Goal: Task Accomplishment & Management: Manage account settings

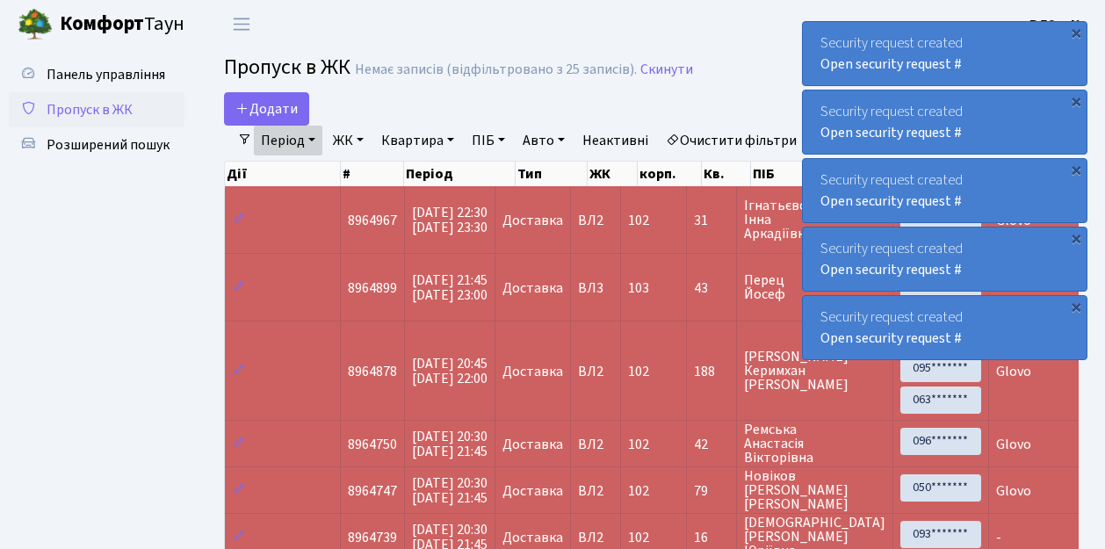
select select "25"
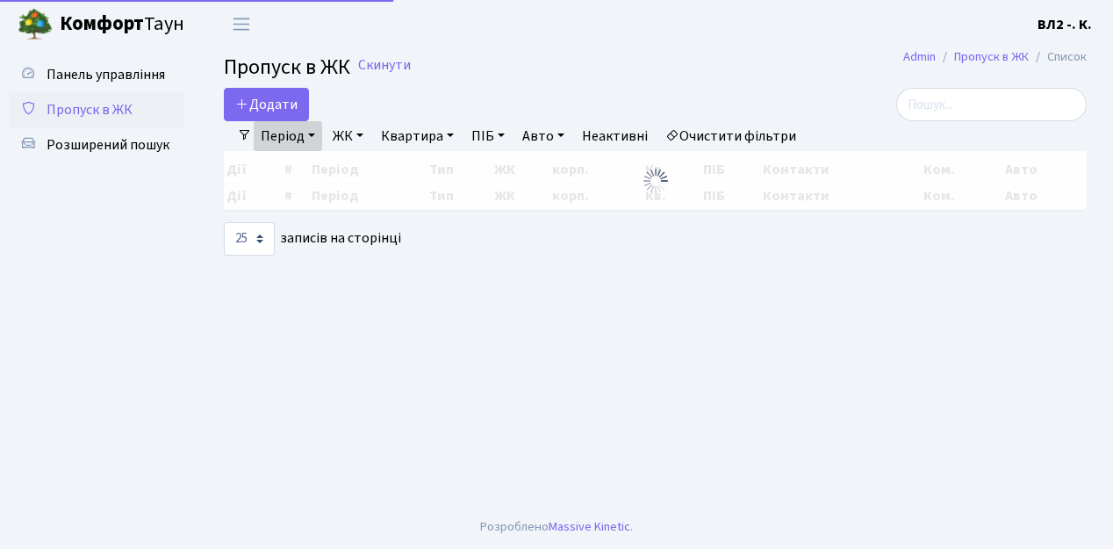
select select "25"
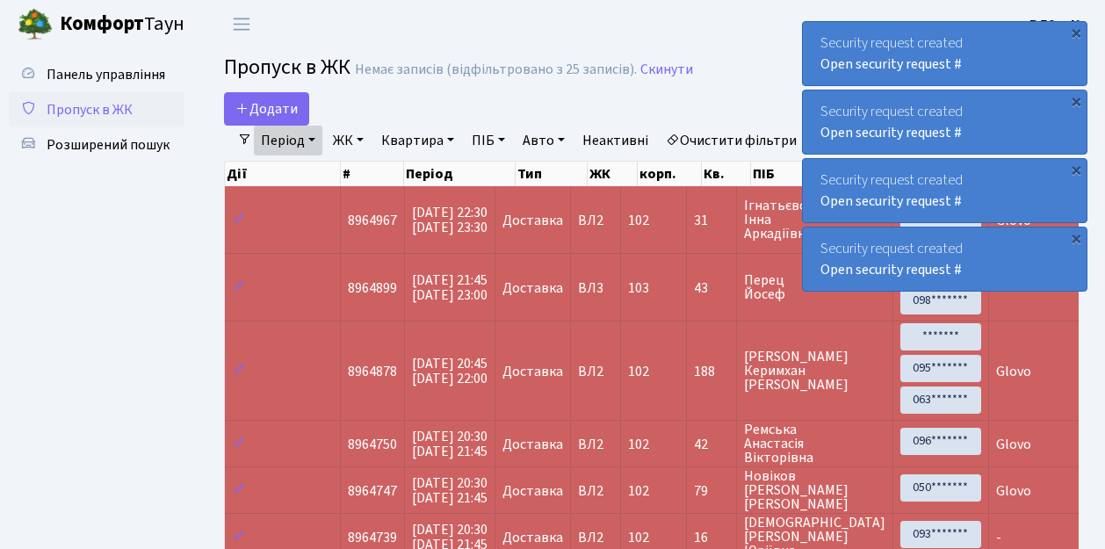
click at [104, 113] on span "Пропуск в ЖК" at bounding box center [90, 109] width 86 height 19
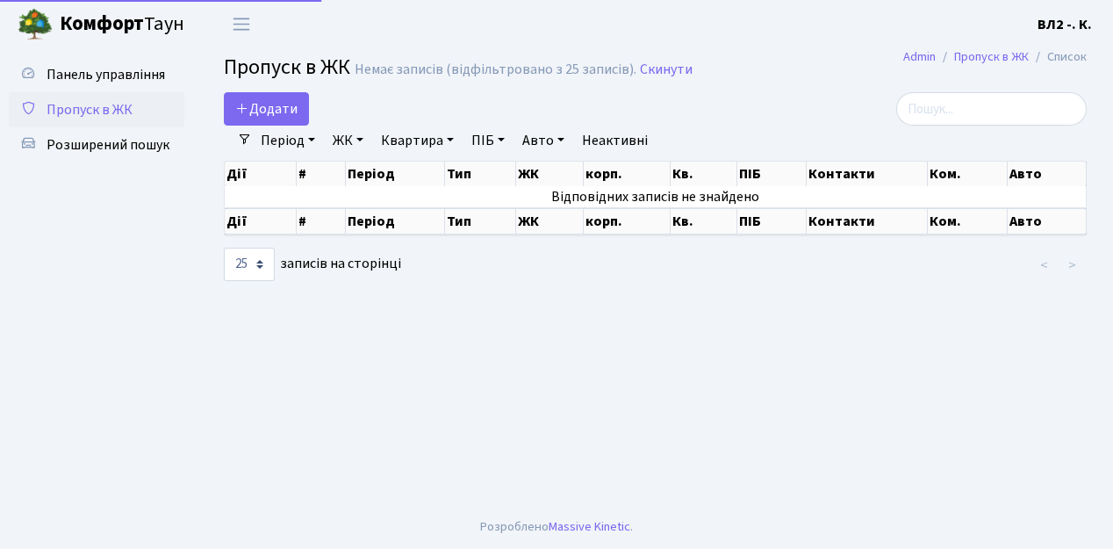
select select "25"
click at [106, 112] on span "Пропуск в ЖК" at bounding box center [90, 109] width 86 height 19
select select "25"
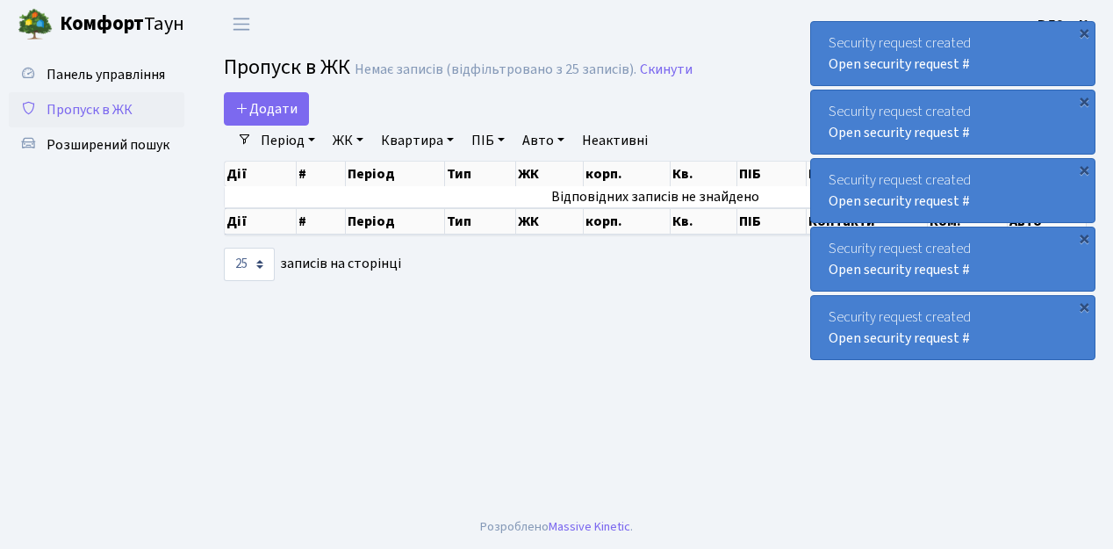
click at [97, 105] on span "Пропуск в ЖК" at bounding box center [90, 109] width 86 height 19
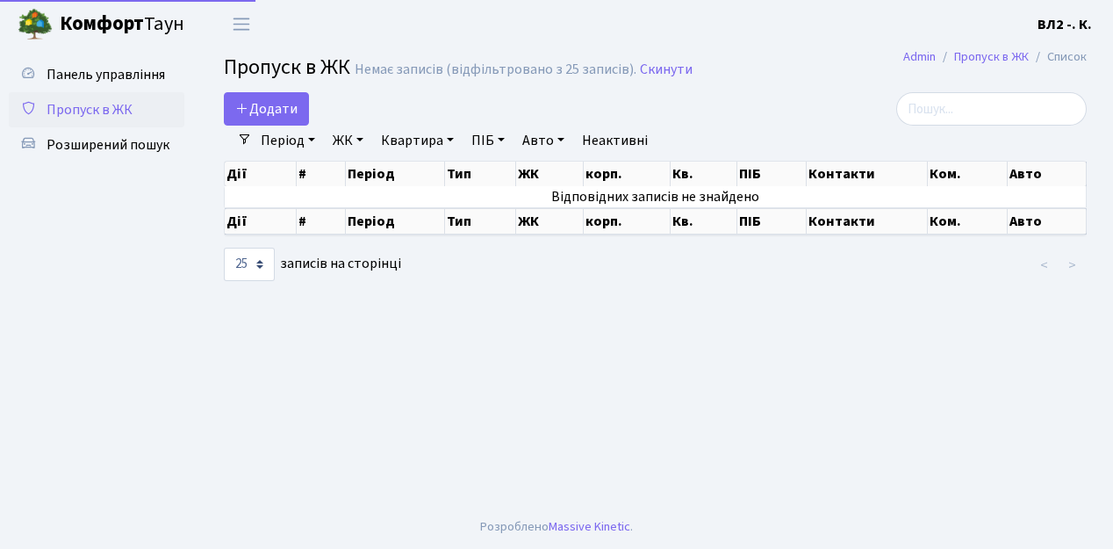
select select "25"
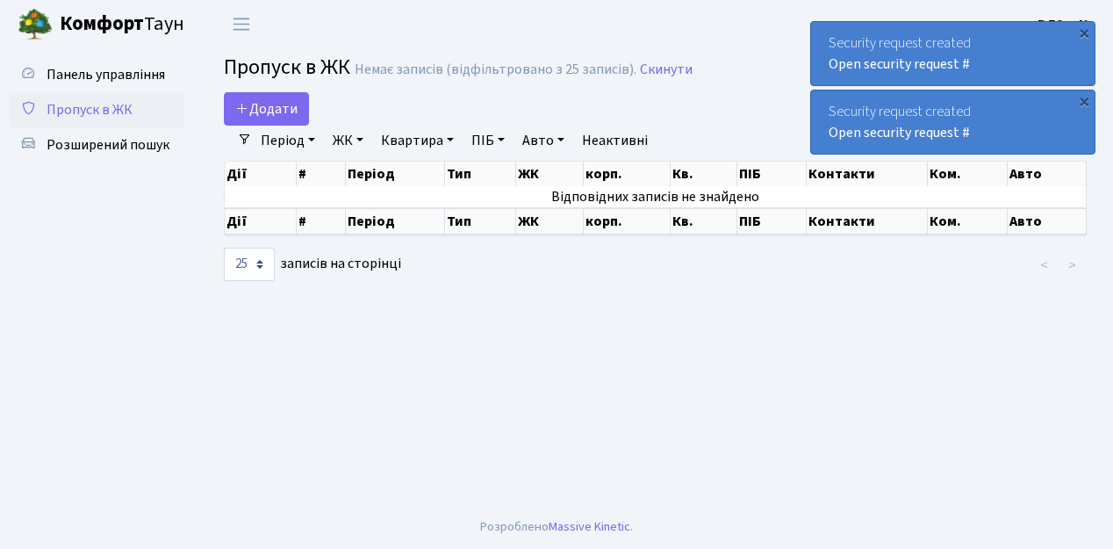
click at [107, 109] on span "Пропуск в ЖК" at bounding box center [90, 109] width 86 height 19
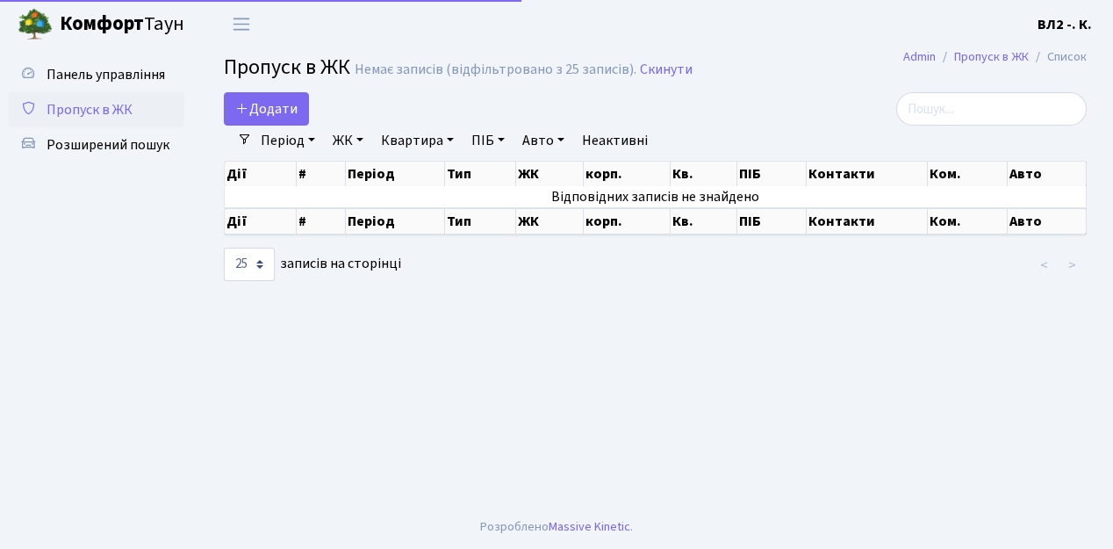
select select "25"
